Goal: Information Seeking & Learning: Learn about a topic

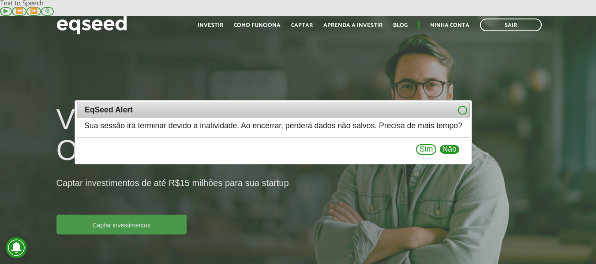
click at [459, 151] on button "Não" at bounding box center [449, 149] width 19 height 9
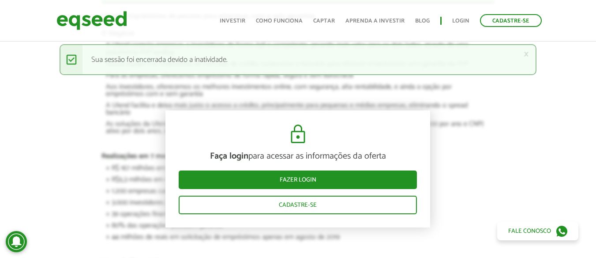
scroll to position [882, 0]
